Goal: Task Accomplishment & Management: Manage account settings

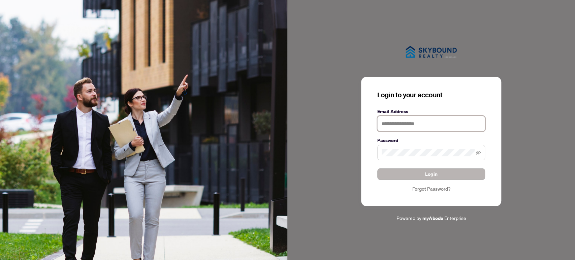
type input "**********"
click at [415, 172] on button "Login" at bounding box center [431, 174] width 108 height 11
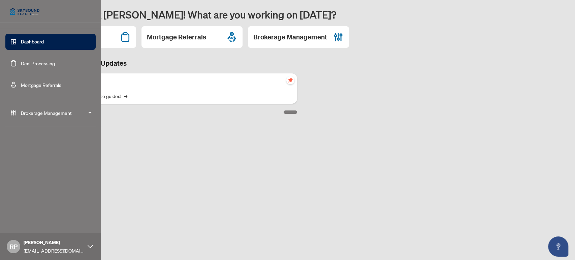
click at [43, 63] on link "Deal Processing" at bounding box center [38, 63] width 34 height 6
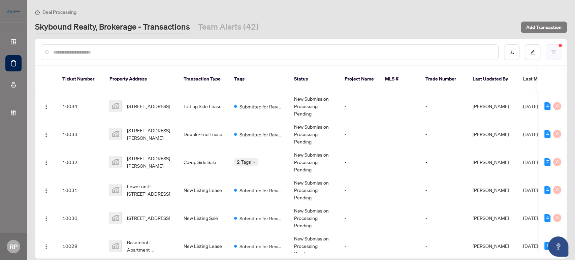
click at [553, 58] on button "button" at bounding box center [554, 52] width 16 height 16
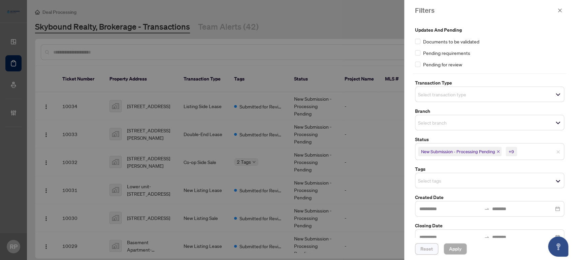
click at [427, 253] on span "Reset" at bounding box center [427, 249] width 12 height 11
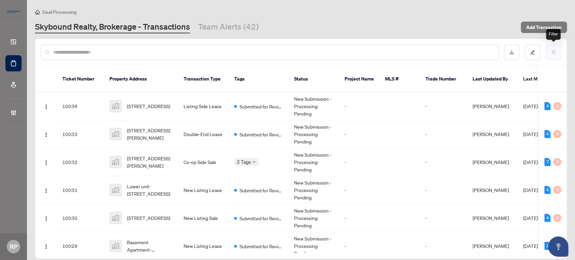
click at [556, 49] on button "button" at bounding box center [554, 52] width 16 height 16
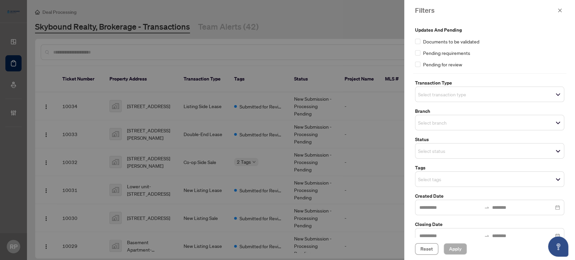
click at [461, 153] on input "search" at bounding box center [441, 151] width 47 height 8
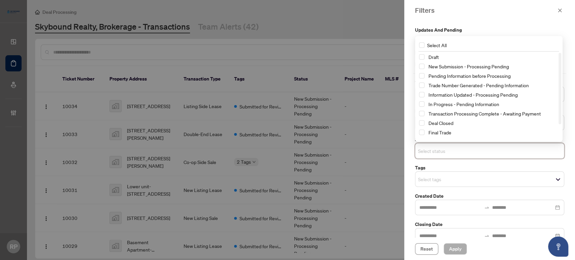
click at [439, 175] on input "search" at bounding box center [441, 179] width 47 height 8
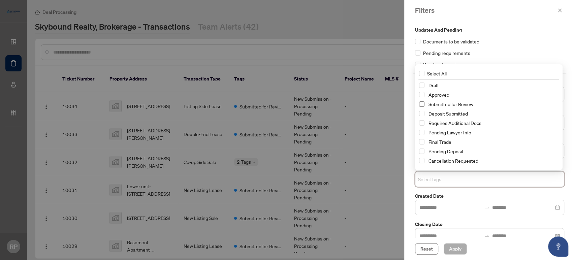
click at [423, 103] on span "Select Submitted for Review" at bounding box center [421, 103] width 5 height 5
click at [458, 251] on span "Apply" at bounding box center [455, 249] width 12 height 11
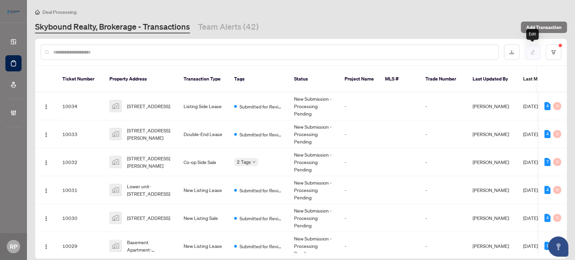
click at [534, 53] on icon "edit" at bounding box center [532, 52] width 5 height 5
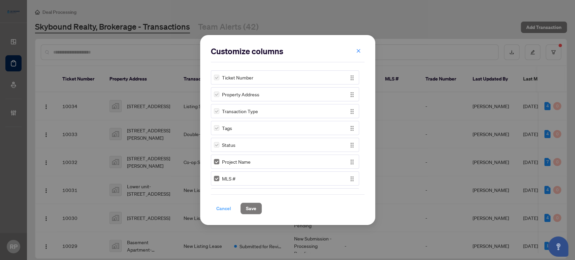
click at [229, 210] on span "Cancel" at bounding box center [223, 208] width 15 height 11
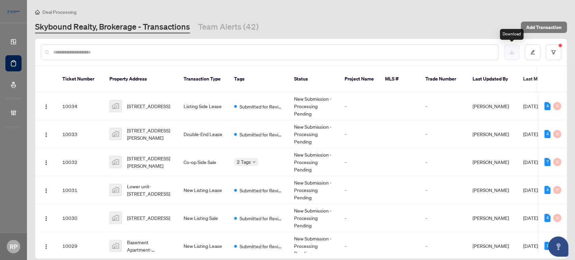
click at [504, 50] on button "button" at bounding box center [512, 52] width 16 height 16
click at [554, 53] on icon "filter" at bounding box center [554, 52] width 4 height 4
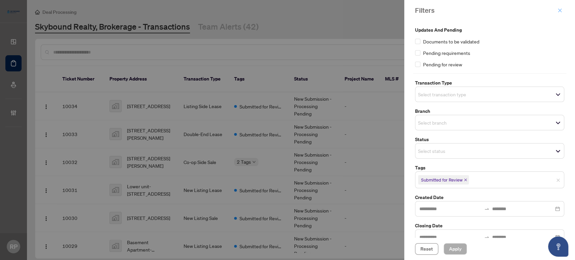
click at [564, 12] on button "button" at bounding box center [560, 10] width 9 height 8
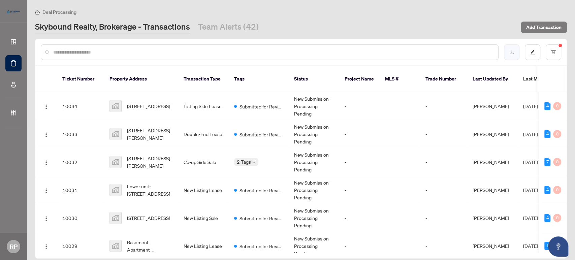
click at [508, 53] on button "button" at bounding box center [512, 52] width 16 height 16
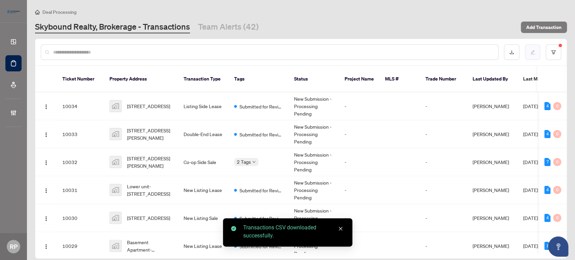
click at [533, 52] on icon "edit" at bounding box center [533, 52] width 4 height 4
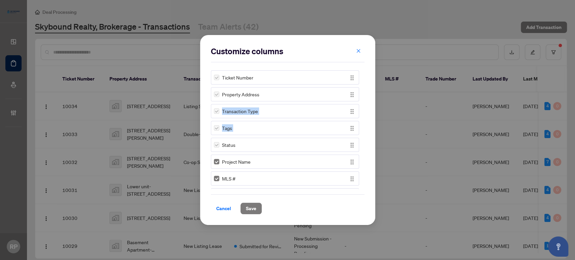
drag, startPoint x: 365, startPoint y: 87, endPoint x: 366, endPoint y: 129, distance: 42.1
click at [366, 129] on div "Customize columns Ticket Number Property Address Transaction Type Tags Status P…" at bounding box center [287, 130] width 175 height 190
click at [366, 118] on div "Customize columns Ticket Number Property Address Transaction Type Tags Status P…" at bounding box center [287, 130] width 175 height 190
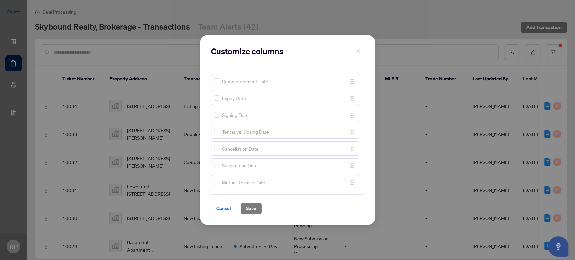
scroll to position [99, 0]
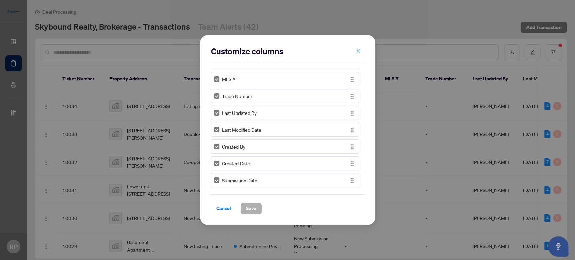
click at [255, 211] on span "Save" at bounding box center [251, 208] width 10 height 11
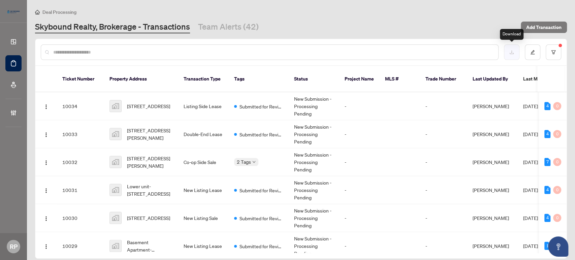
click at [511, 54] on button "button" at bounding box center [512, 52] width 16 height 16
click at [129, 55] on input "text" at bounding box center [273, 52] width 440 height 7
paste input "*****"
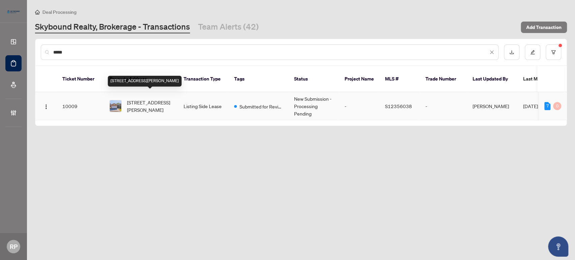
type input "*****"
click at [158, 99] on span "[STREET_ADDRESS][PERSON_NAME]" at bounding box center [150, 106] width 46 height 15
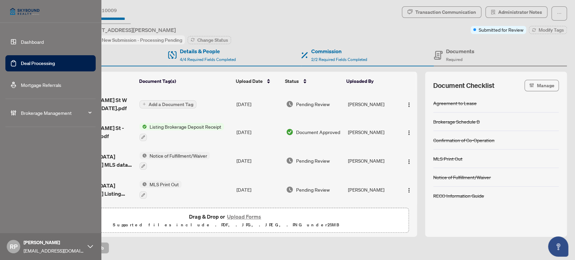
drag, startPoint x: 22, startPoint y: 62, endPoint x: 25, endPoint y: 64, distance: 4.1
click at [22, 62] on link "Deal Processing" at bounding box center [38, 63] width 34 height 6
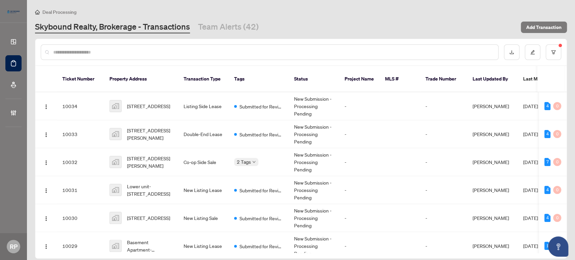
click at [137, 56] on div at bounding box center [270, 52] width 458 height 16
click at [129, 53] on input "text" at bounding box center [273, 52] width 440 height 7
paste input "*****"
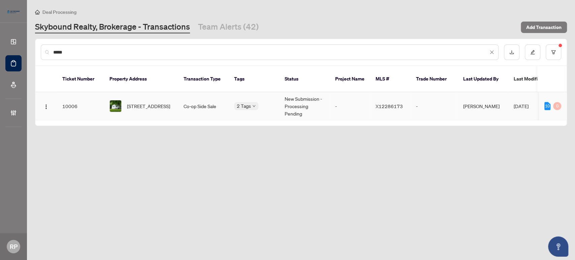
type input "*****"
click at [156, 102] on span "[STREET_ADDRESS]" at bounding box center [148, 105] width 43 height 7
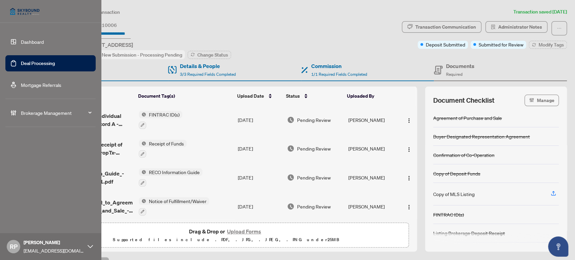
click at [21, 65] on link "Deal Processing" at bounding box center [38, 63] width 34 height 6
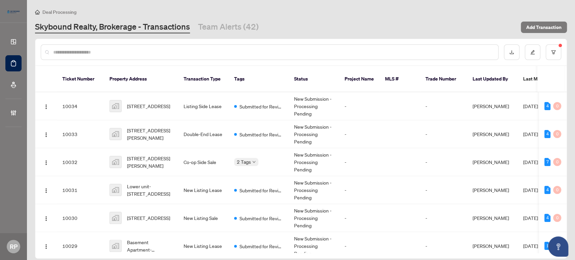
click at [443, 49] on input "text" at bounding box center [273, 52] width 440 height 7
paste input "*****"
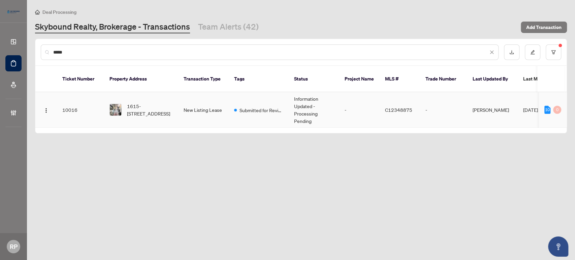
type input "*****"
click at [180, 100] on td "New Listing Lease" at bounding box center [203, 109] width 51 height 35
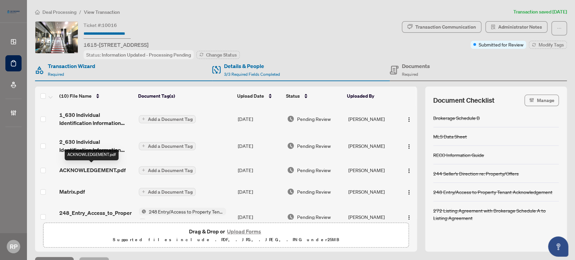
click at [102, 168] on span "ACKNOWLEDGEMENT.pdf" at bounding box center [92, 170] width 66 height 8
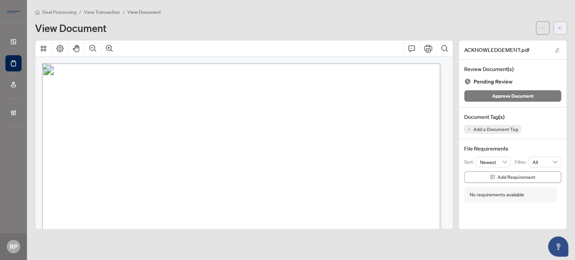
click at [564, 25] on button "button" at bounding box center [560, 27] width 13 height 13
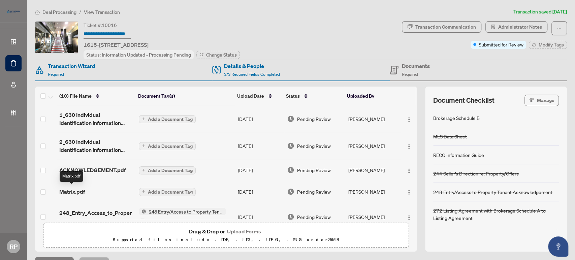
click at [73, 193] on span "Matrix.pdf" at bounding box center [72, 192] width 26 height 8
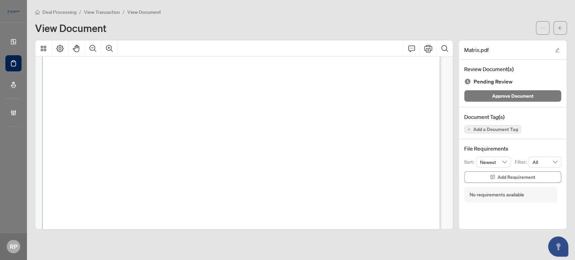
scroll to position [75, 0]
click at [555, 30] on button "button" at bounding box center [560, 27] width 13 height 13
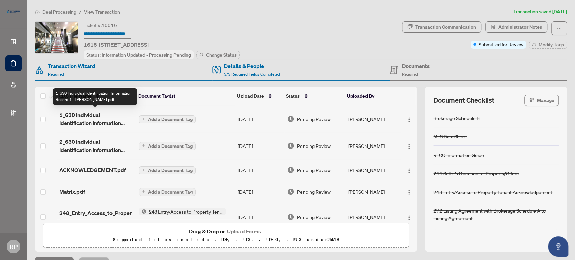
click at [89, 119] on span "1_630 Individual Identification Information Record 1 - [PERSON_NAME].pdf" at bounding box center [96, 119] width 74 height 16
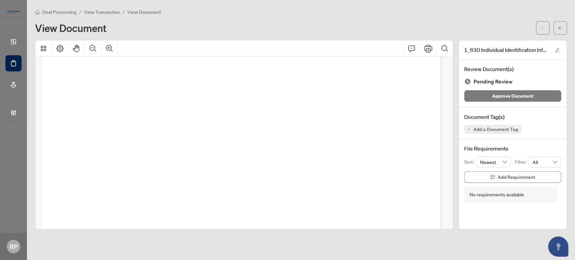
scroll to position [899, 0]
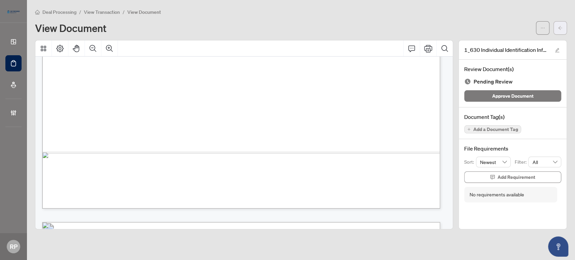
click at [558, 29] on icon "arrow-left" at bounding box center [560, 28] width 5 height 5
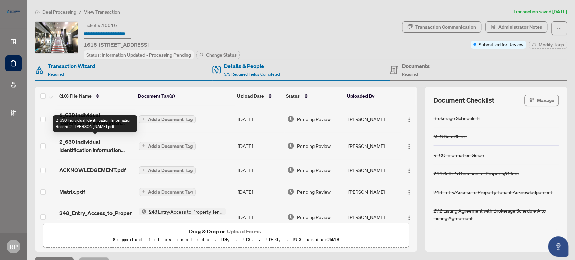
click at [100, 147] on span "2_630 Individual Identification Information Record 2 - [PERSON_NAME].pdf" at bounding box center [96, 146] width 74 height 16
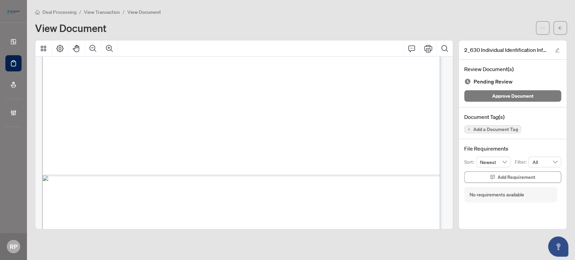
scroll to position [1460, 0]
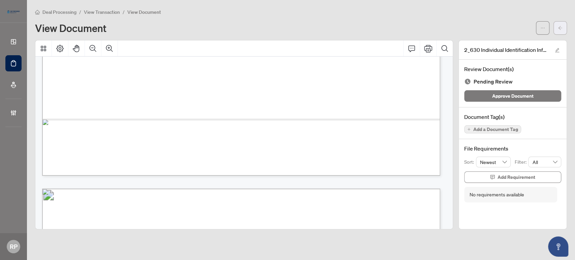
click at [557, 28] on button "button" at bounding box center [560, 27] width 13 height 13
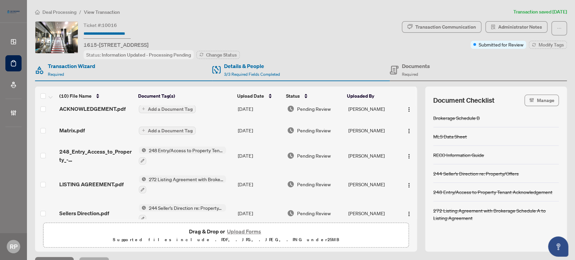
scroll to position [43, 0]
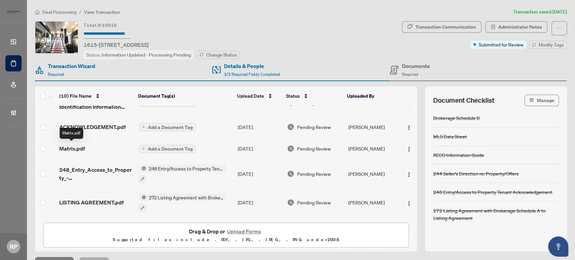
click at [81, 146] on span "Matrix.pdf" at bounding box center [72, 149] width 26 height 8
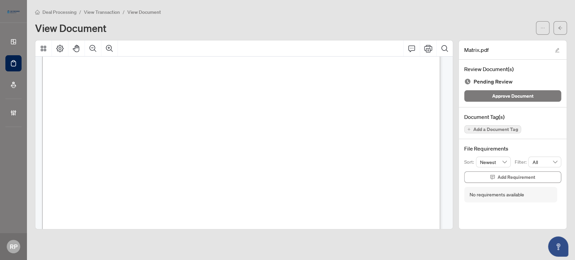
scroll to position [561, 0]
click at [561, 26] on icon "arrow-left" at bounding box center [560, 28] width 5 height 5
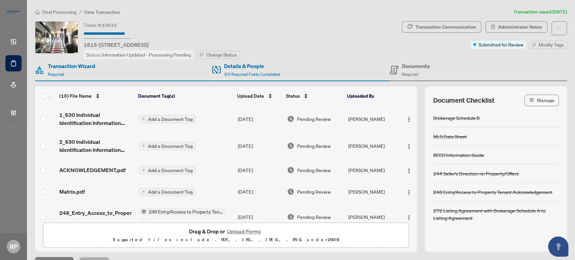
click at [226, 230] on button "Upload Forms" at bounding box center [244, 231] width 38 height 9
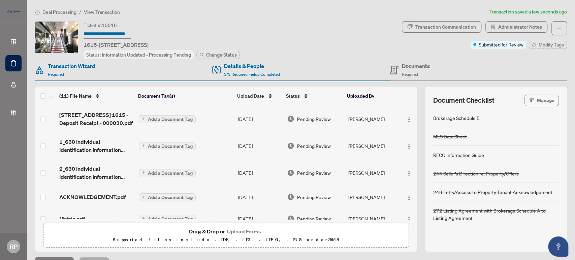
click at [154, 118] on span "Add a Document Tag" at bounding box center [170, 119] width 45 height 5
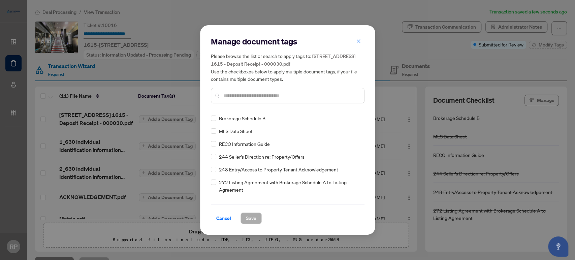
click at [256, 94] on input "text" at bounding box center [290, 95] width 135 height 7
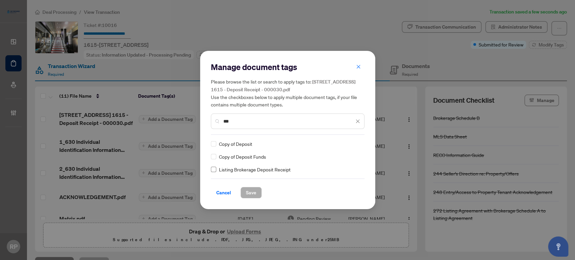
type input "***"
click at [356, 144] on icon at bounding box center [358, 144] width 4 height 3
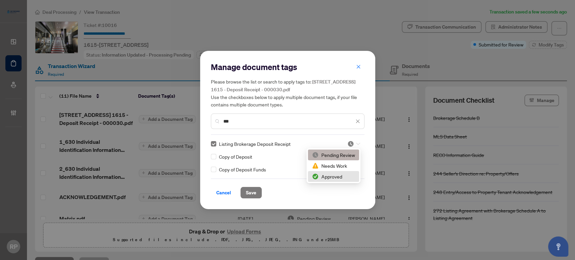
click at [344, 175] on div "Approved" at bounding box center [333, 176] width 43 height 7
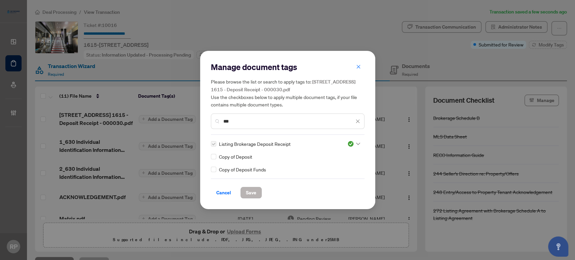
drag, startPoint x: 261, startPoint y: 191, endPoint x: 255, endPoint y: 191, distance: 6.1
click at [261, 191] on div "Cancel Save" at bounding box center [288, 192] width 154 height 11
click at [247, 193] on span "Save" at bounding box center [251, 192] width 10 height 11
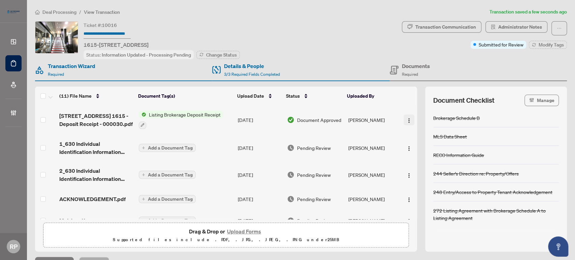
click at [406, 118] on img "button" at bounding box center [408, 120] width 5 height 5
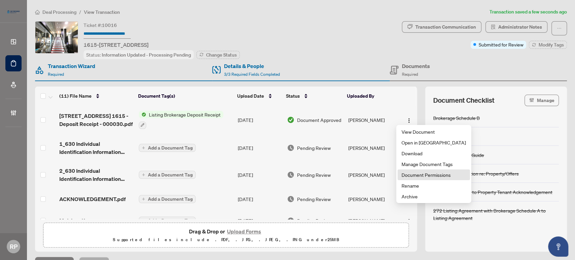
click at [408, 173] on span "Document Permissions" at bounding box center [434, 174] width 64 height 7
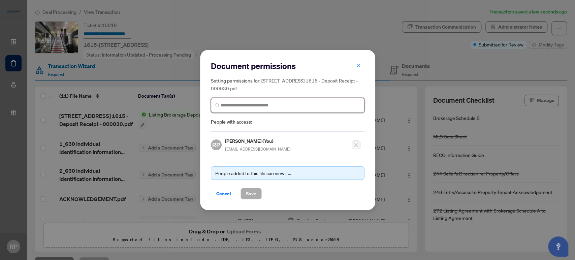
click at [304, 107] on input "search" at bounding box center [291, 105] width 140 height 7
click at [237, 106] on input "**" at bounding box center [291, 105] width 140 height 7
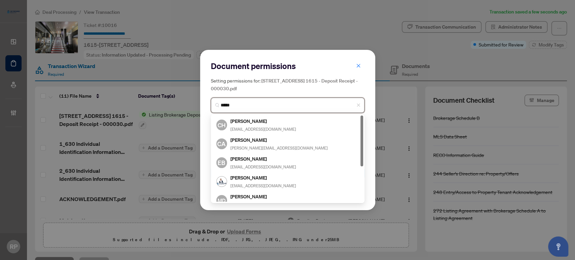
type input "******"
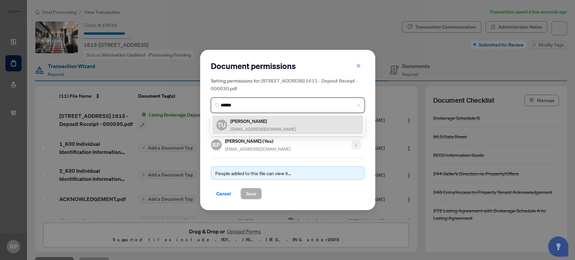
click at [272, 125] on div "TU [PERSON_NAME] Ustina [EMAIL_ADDRESS][DOMAIN_NAME]" at bounding box center [287, 125] width 143 height 16
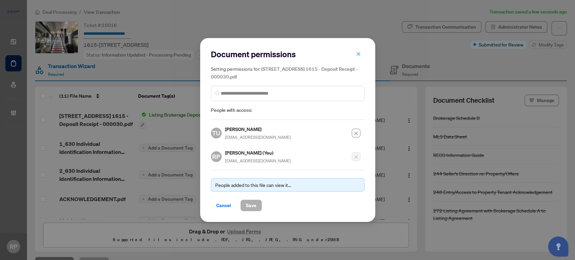
click at [252, 206] on span "Save" at bounding box center [251, 205] width 10 height 11
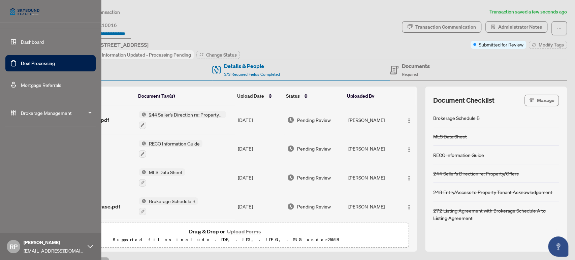
click at [23, 61] on link "Deal Processing" at bounding box center [38, 63] width 34 height 6
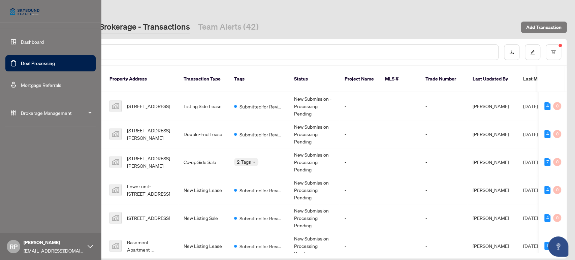
click at [35, 61] on link "Deal Processing" at bounding box center [38, 63] width 34 height 6
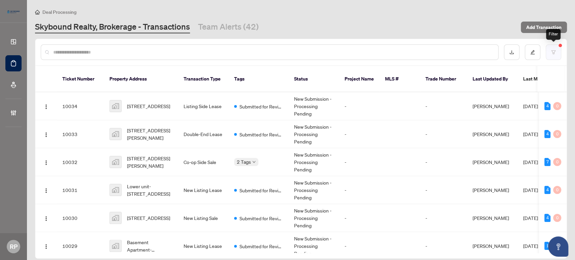
click at [554, 52] on icon "filter" at bounding box center [553, 52] width 5 height 5
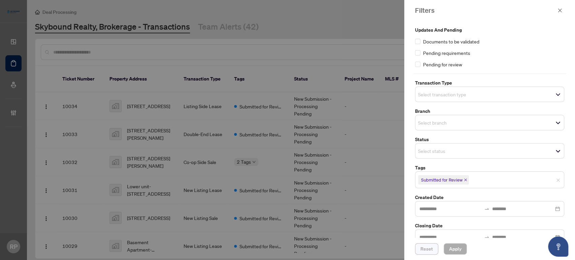
click at [426, 252] on span "Reset" at bounding box center [427, 249] width 12 height 11
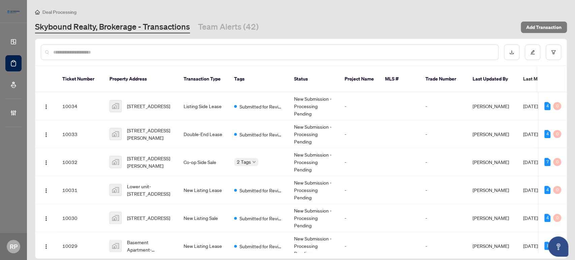
click at [302, 53] on input "text" at bounding box center [273, 52] width 440 height 7
paste input "*****"
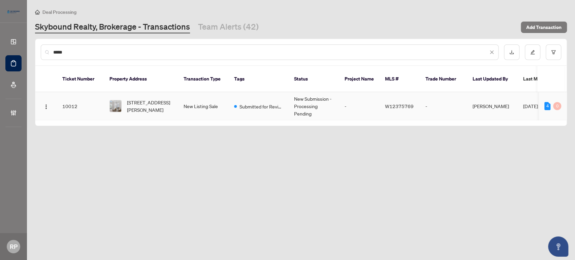
type input "*****"
click at [176, 99] on td "[STREET_ADDRESS][PERSON_NAME]" at bounding box center [141, 106] width 74 height 28
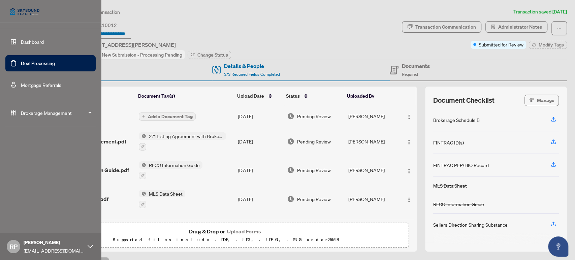
click at [42, 63] on link "Deal Processing" at bounding box center [38, 63] width 34 height 6
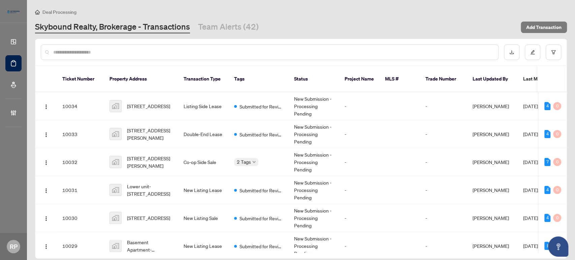
click at [213, 52] on input "text" at bounding box center [273, 52] width 440 height 7
paste input "*****"
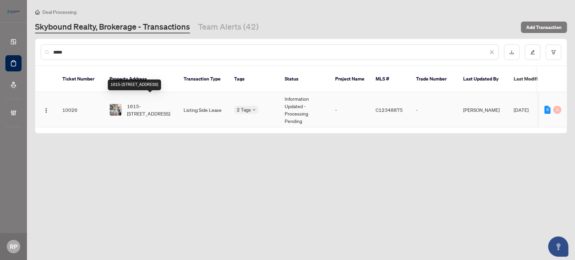
type input "*****"
click at [162, 108] on span "1615-[STREET_ADDRESS]" at bounding box center [150, 109] width 46 height 15
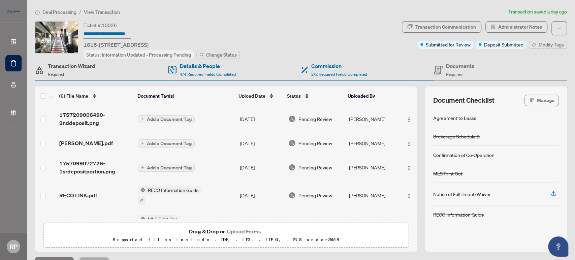
click at [86, 71] on div "Transaction Wizard Required" at bounding box center [72, 70] width 48 height 16
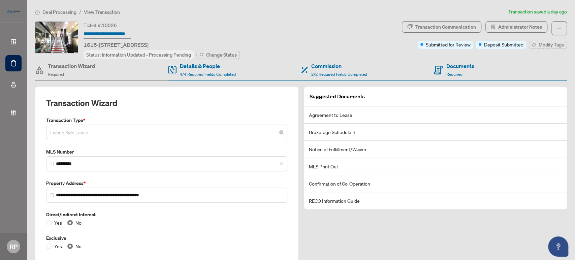
click at [156, 131] on span "Listing Side Lease" at bounding box center [166, 132] width 233 height 13
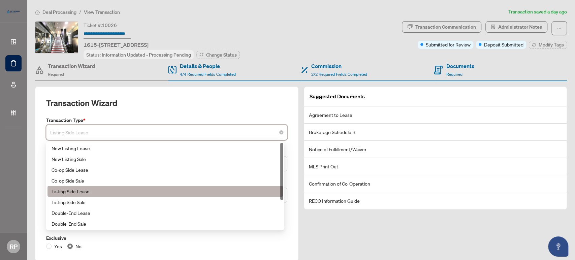
click at [192, 104] on div "Transaction Wizard" at bounding box center [166, 107] width 241 height 19
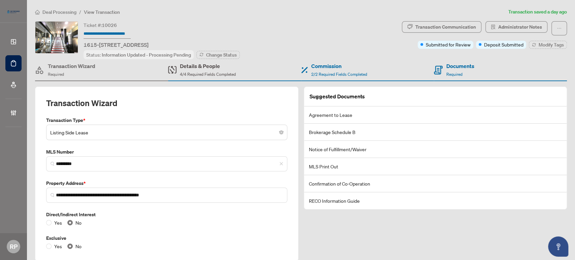
click at [192, 74] on span "4/4 Required Fields Completed" at bounding box center [208, 74] width 56 height 5
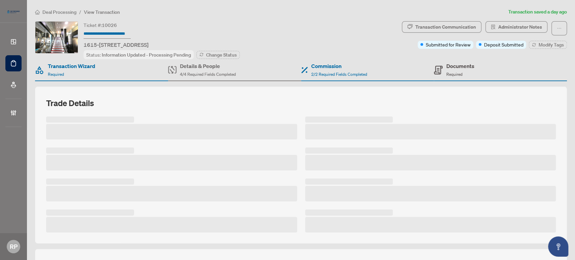
click at [458, 71] on div "Documents Required" at bounding box center [460, 70] width 28 height 16
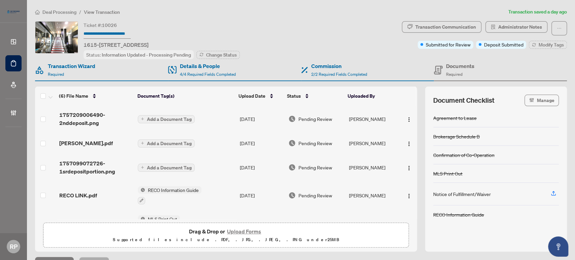
click at [237, 232] on button "Upload Forms" at bounding box center [244, 231] width 38 height 9
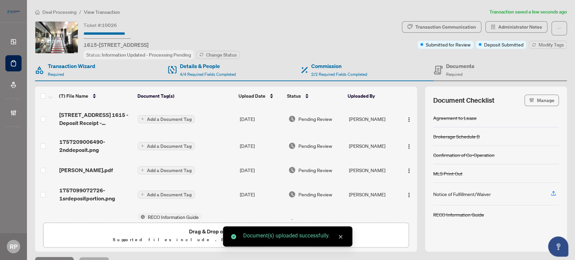
click at [154, 119] on span "Add a Document Tag" at bounding box center [169, 119] width 45 height 5
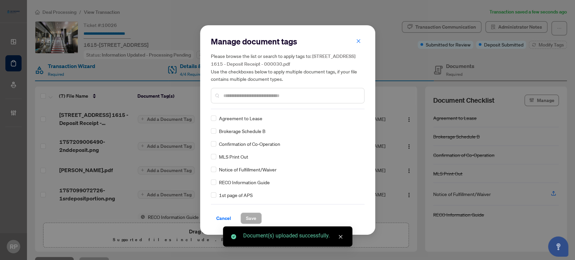
click at [245, 95] on input "text" at bounding box center [290, 95] width 135 height 7
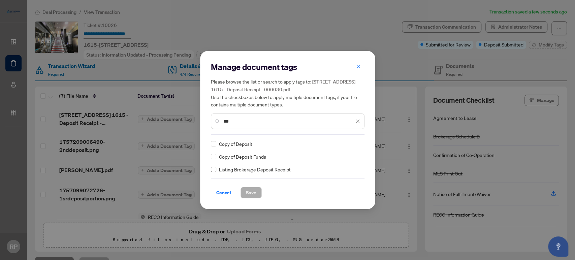
type input "***"
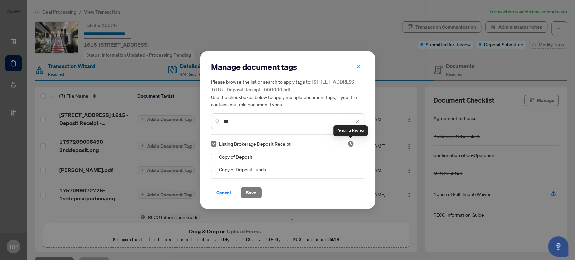
click at [353, 142] on img at bounding box center [350, 144] width 7 height 7
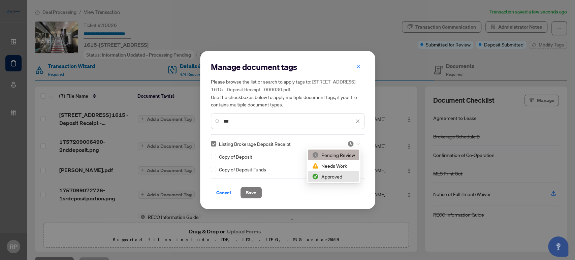
click at [348, 177] on div "Approved" at bounding box center [333, 176] width 43 height 7
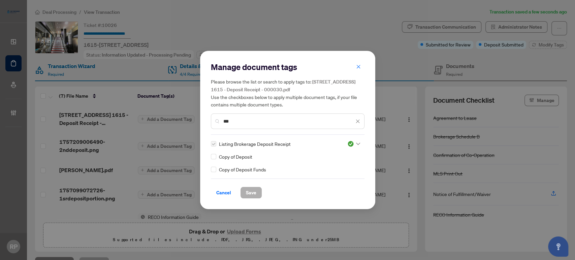
click at [257, 192] on button "Save" at bounding box center [251, 192] width 21 height 11
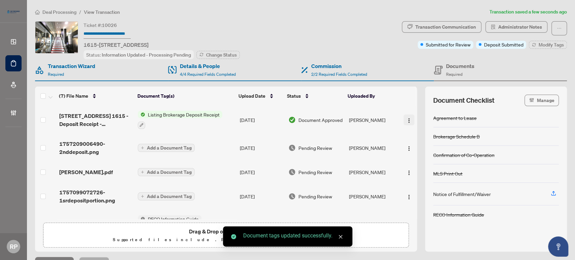
click at [406, 121] on span "button" at bounding box center [408, 119] width 5 height 7
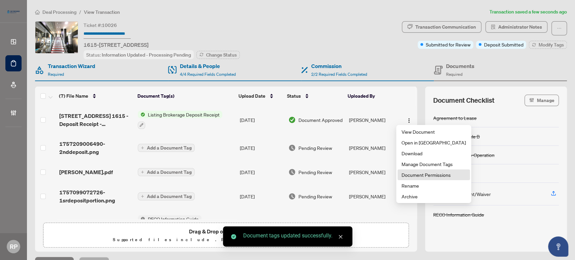
click at [424, 177] on span "Document Permissions" at bounding box center [434, 174] width 64 height 7
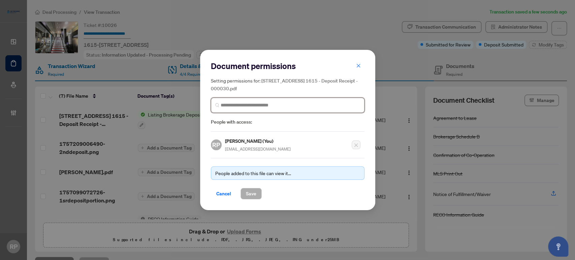
click at [264, 107] on input "search" at bounding box center [291, 105] width 140 height 7
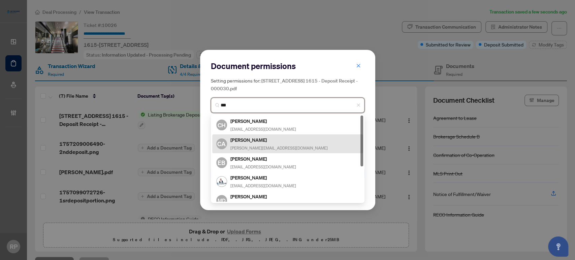
type input "****"
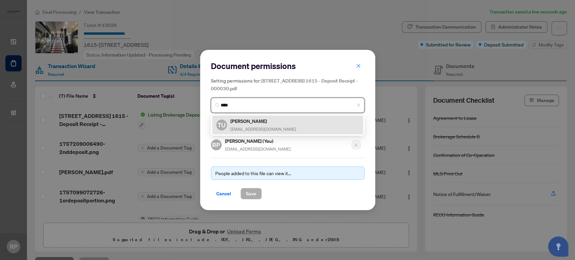
click at [300, 129] on div "TU [PERSON_NAME] Ustina [EMAIL_ADDRESS][DOMAIN_NAME]" at bounding box center [287, 125] width 143 height 16
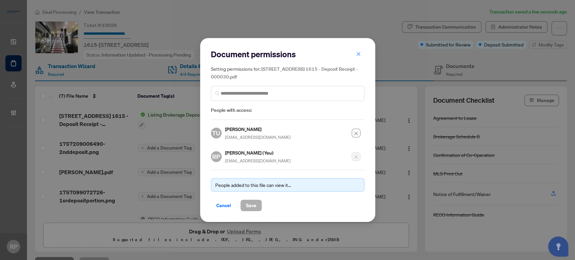
click at [253, 206] on span "Save" at bounding box center [251, 205] width 10 height 11
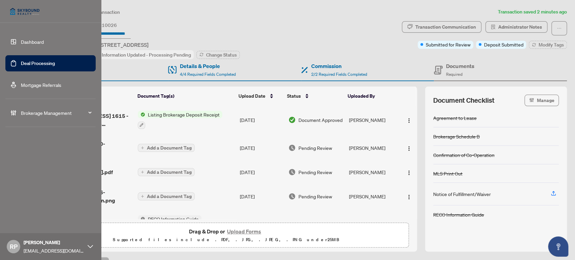
click at [21, 61] on link "Deal Processing" at bounding box center [38, 63] width 34 height 6
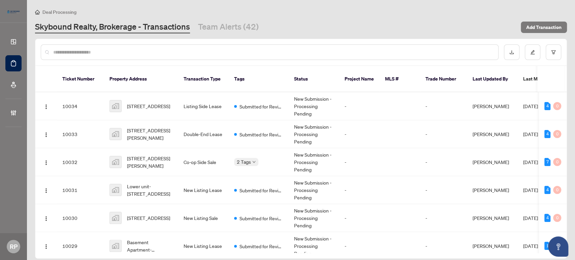
click at [141, 49] on input "text" at bounding box center [273, 52] width 440 height 7
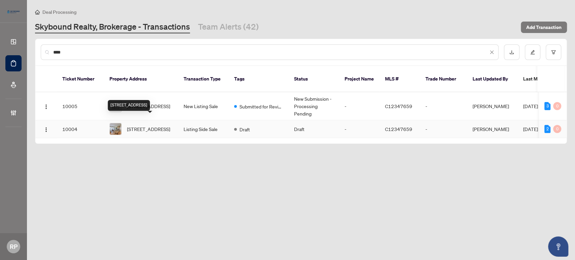
type input "****"
click at [159, 125] on span "[STREET_ADDRESS]" at bounding box center [148, 128] width 43 height 7
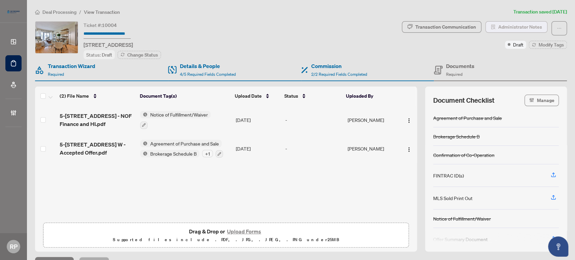
click at [501, 22] on span "Administrator Notes" at bounding box center [520, 27] width 44 height 11
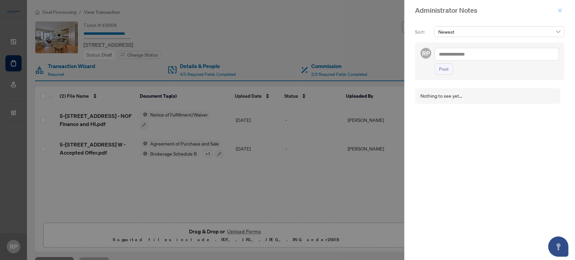
click at [559, 9] on icon "close" at bounding box center [560, 10] width 5 height 5
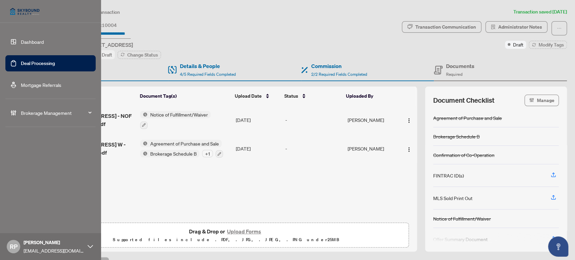
click at [32, 60] on link "Deal Processing" at bounding box center [38, 63] width 34 height 6
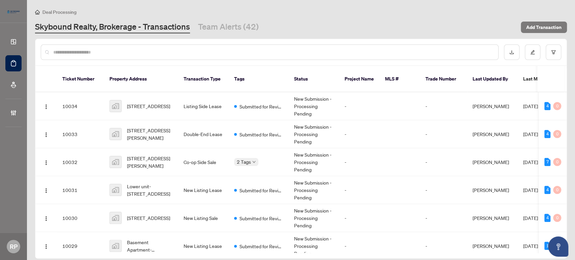
click at [155, 51] on input "text" at bounding box center [273, 52] width 440 height 7
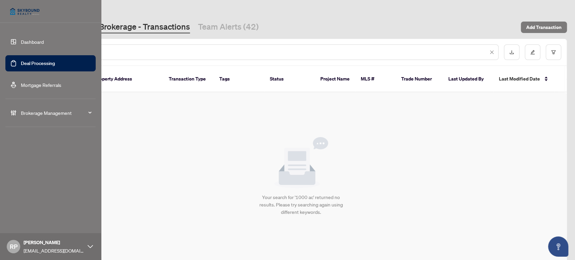
type input "*******"
click at [25, 64] on link "Deal Processing" at bounding box center [38, 63] width 34 height 6
